Goal: Communication & Community: Answer question/provide support

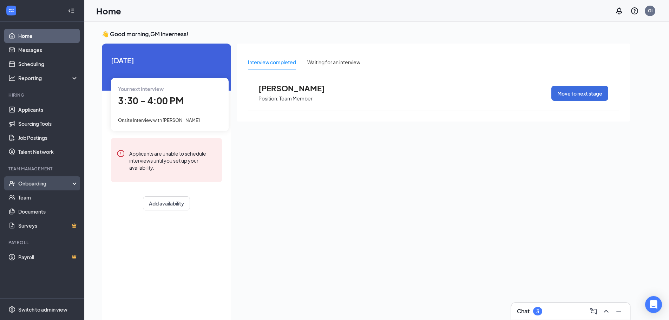
click at [57, 185] on div "Onboarding" at bounding box center [45, 183] width 54 height 7
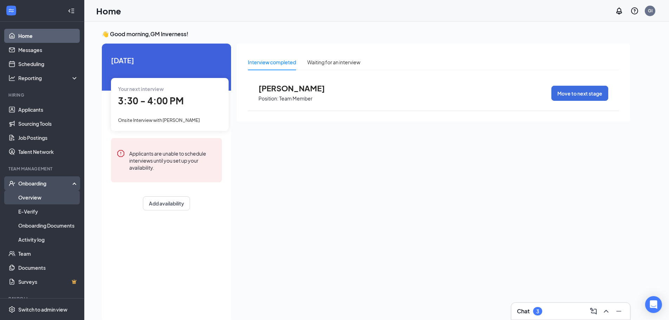
click at [46, 193] on link "Overview" at bounding box center [48, 197] width 60 height 14
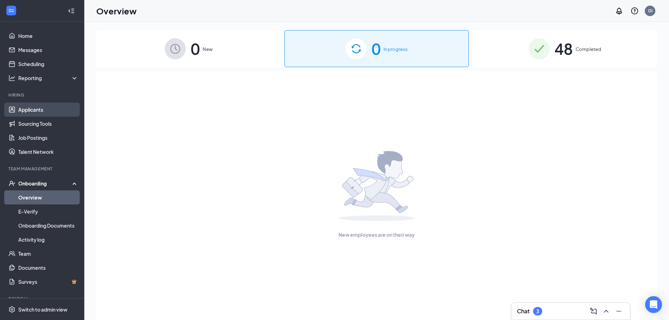
click at [40, 111] on link "Applicants" at bounding box center [48, 110] width 60 height 14
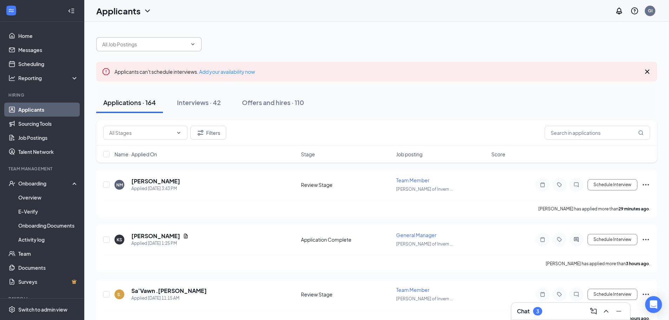
click at [163, 48] on span at bounding box center [148, 44] width 105 height 14
click at [573, 132] on input "text" at bounding box center [597, 133] width 105 height 14
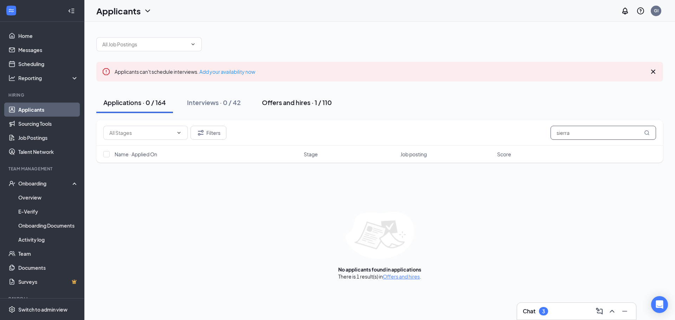
type input "sierra"
click at [284, 105] on div "Offers and hires · 1 / 110" at bounding box center [297, 102] width 70 height 9
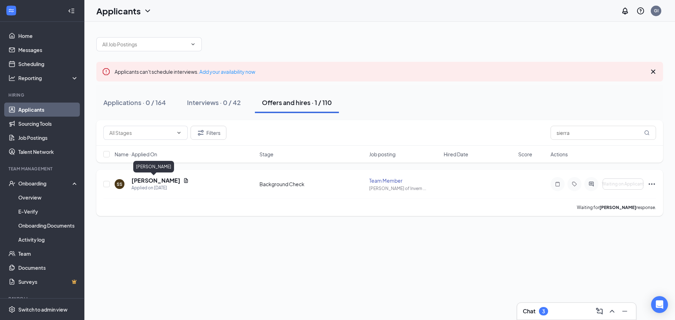
click at [151, 181] on h5 "[PERSON_NAME]" at bounding box center [155, 181] width 49 height 8
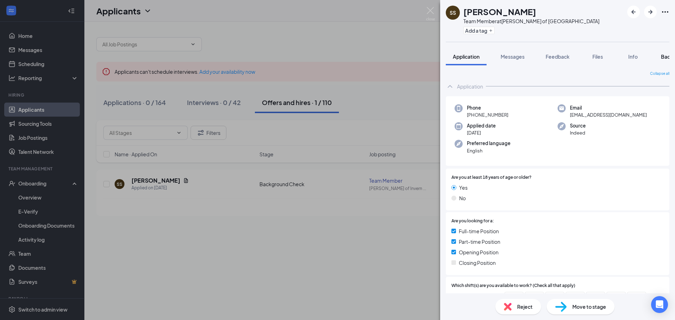
click at [664, 57] on span "Background" at bounding box center [675, 56] width 29 height 6
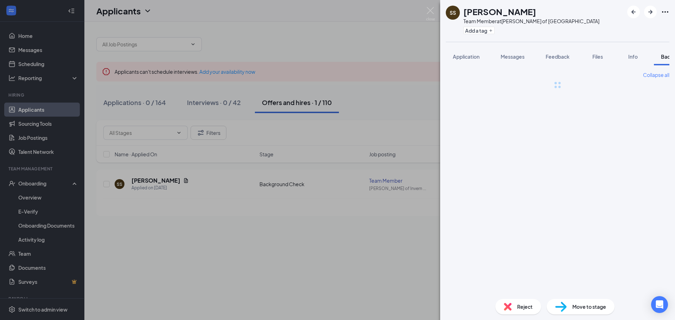
scroll to position [0, 29]
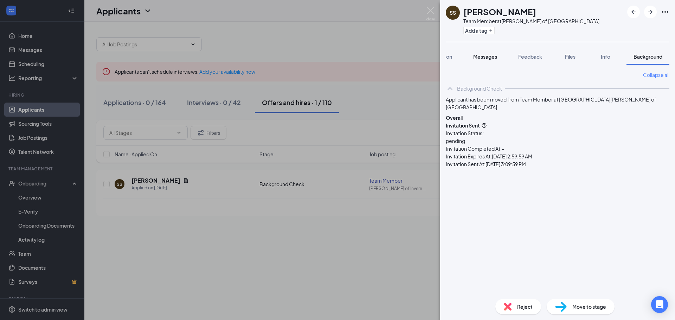
click at [485, 52] on button "Messages" at bounding box center [485, 57] width 38 height 18
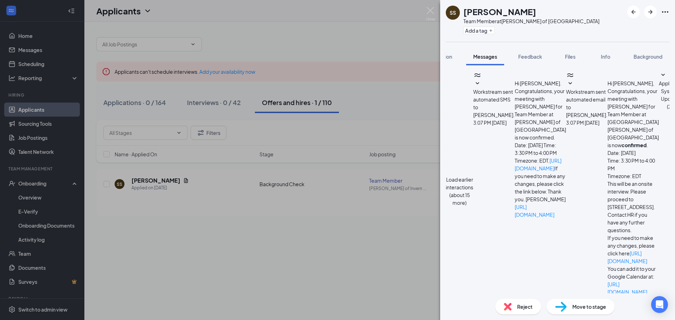
scroll to position [131, 0]
type textarea "Whenever you get a chance could you please fill out the background check invite?"
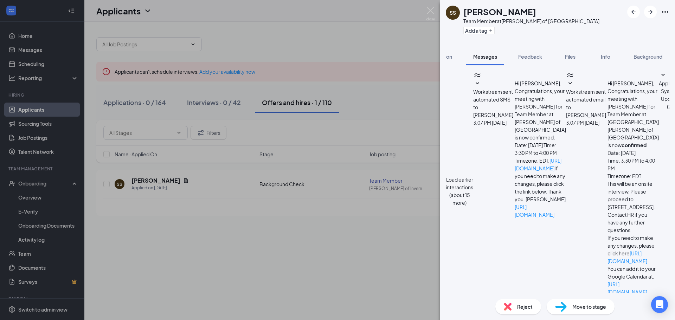
click at [435, 9] on div "SS [PERSON_NAME] Team Member at [PERSON_NAME] of Inverness Add a tag Applicatio…" at bounding box center [337, 160] width 675 height 320
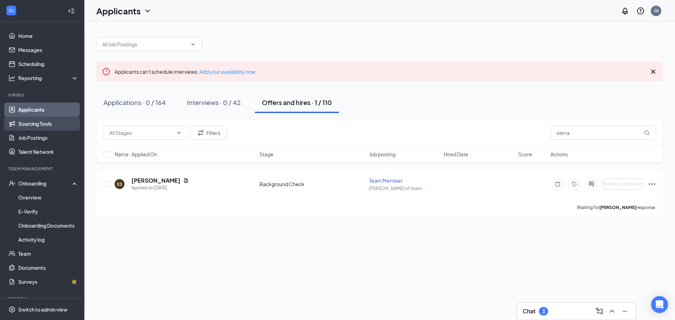
click at [51, 128] on link "Sourcing Tools" at bounding box center [48, 124] width 60 height 14
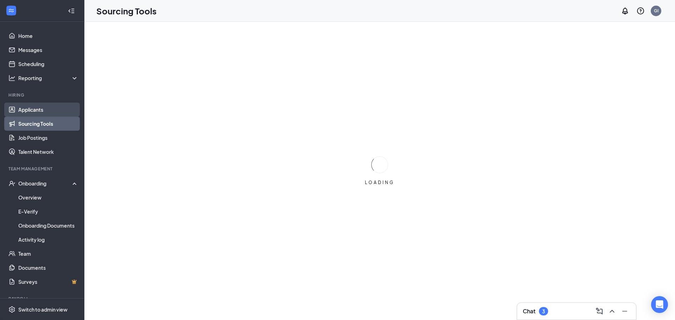
click at [45, 105] on link "Applicants" at bounding box center [48, 110] width 60 height 14
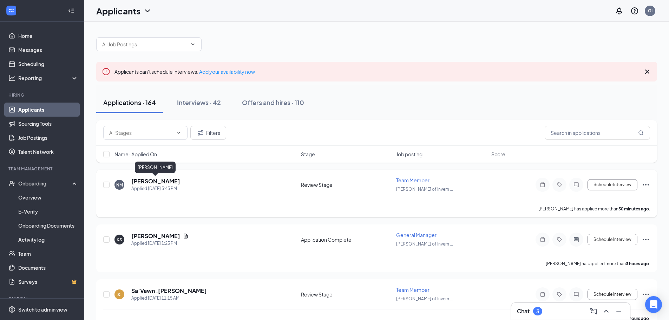
click at [173, 180] on h5 "[PERSON_NAME]" at bounding box center [155, 181] width 49 height 8
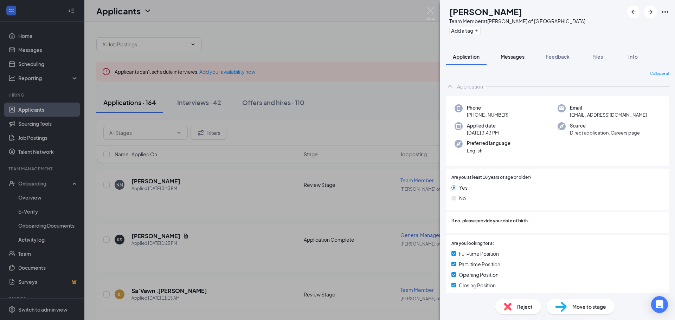
click at [521, 59] on span "Messages" at bounding box center [512, 56] width 24 height 6
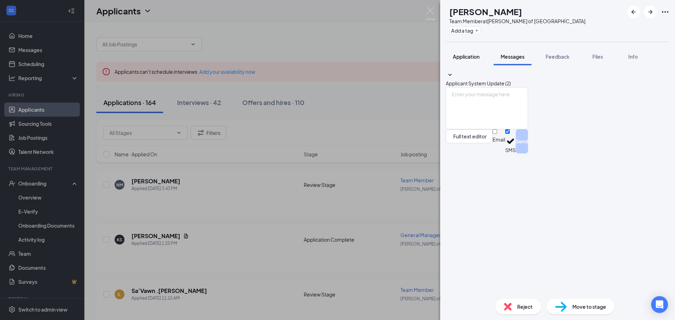
click at [472, 57] on span "Application" at bounding box center [466, 56] width 27 height 6
